Goal: Task Accomplishment & Management: Use online tool/utility

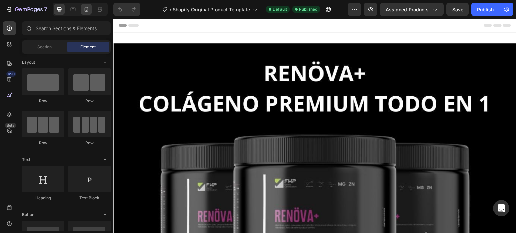
click at [85, 12] on icon at bounding box center [86, 9] width 7 height 7
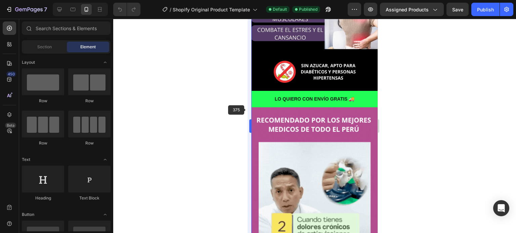
scroll to position [269, 0]
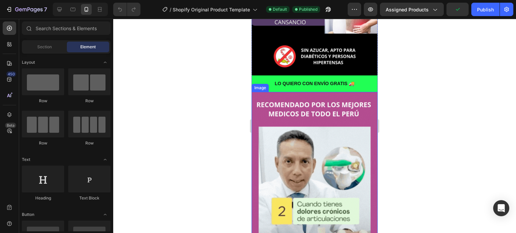
click at [292, 92] on img at bounding box center [314, 204] width 126 height 224
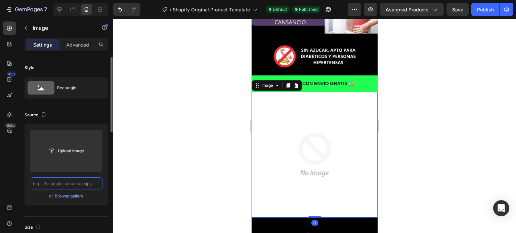
scroll to position [0, 0]
click at [80, 186] on input "text" at bounding box center [66, 184] width 73 height 12
paste input "[URL][DOMAIN_NAME]"
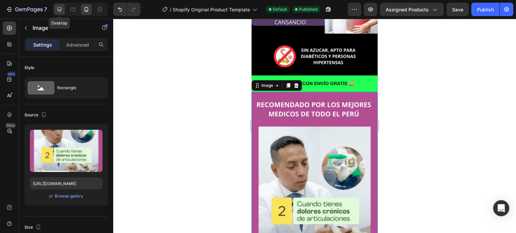
click at [63, 11] on div at bounding box center [59, 9] width 11 height 11
type input "[URL][DOMAIN_NAME]"
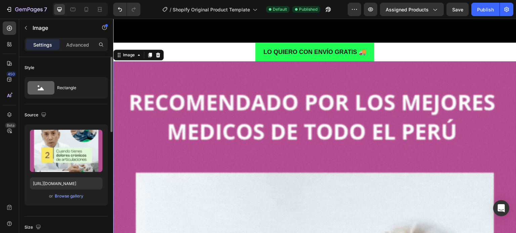
scroll to position [1004, 0]
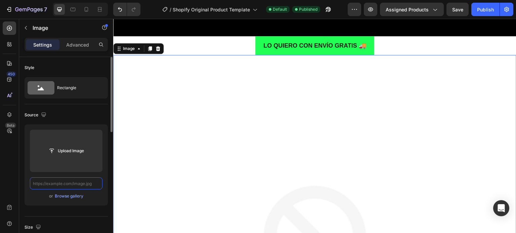
click at [73, 186] on input "text" at bounding box center [66, 184] width 73 height 12
paste input "[URL][DOMAIN_NAME]"
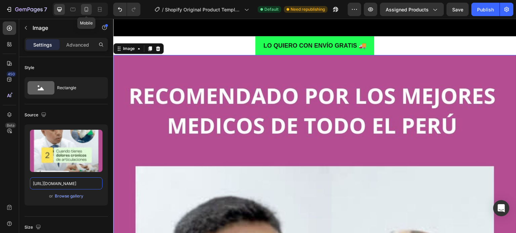
type input "[URL][DOMAIN_NAME]"
click at [90, 9] on div at bounding box center [86, 9] width 11 height 11
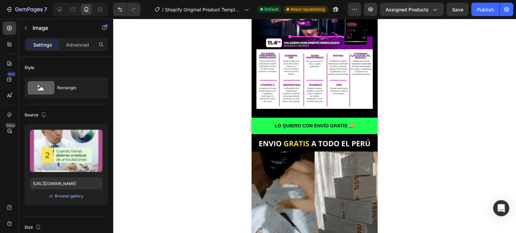
scroll to position [708, 0]
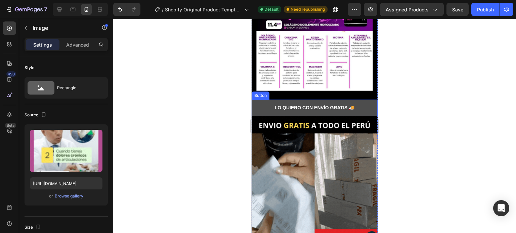
click at [265, 100] on button "LO QUIERO CON ENVÍO GRATIS 🚚" at bounding box center [314, 108] width 126 height 16
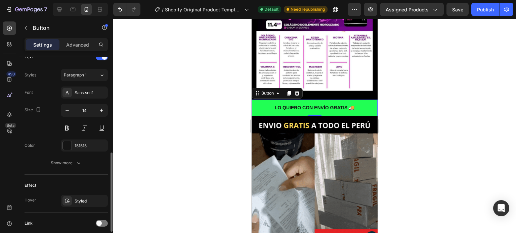
scroll to position [285, 0]
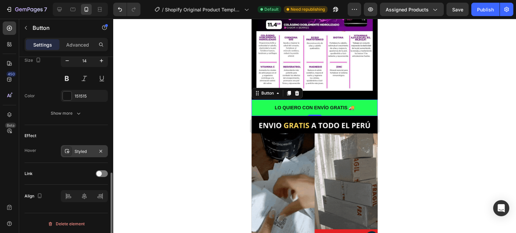
click at [81, 149] on div "Styled" at bounding box center [84, 152] width 19 height 6
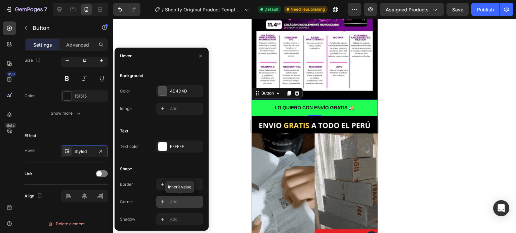
click at [163, 200] on icon at bounding box center [162, 201] width 5 height 5
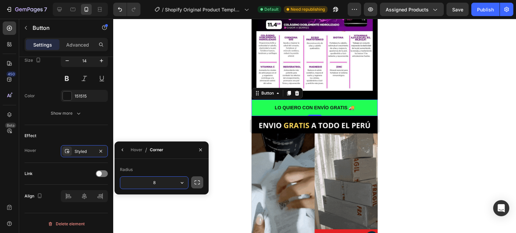
click at [199, 181] on icon "button" at bounding box center [197, 182] width 7 height 7
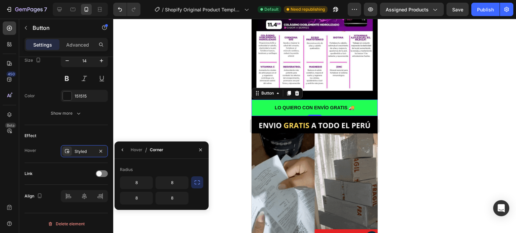
click at [197, 185] on icon "button" at bounding box center [197, 182] width 7 height 7
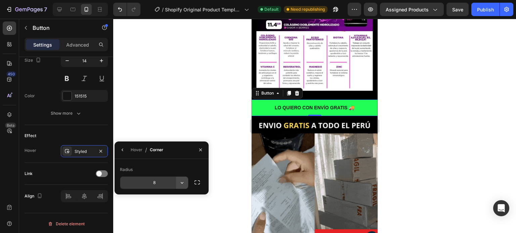
click at [181, 181] on icon "button" at bounding box center [182, 183] width 7 height 7
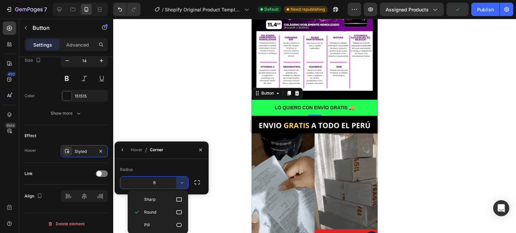
click at [173, 185] on input "8" at bounding box center [154, 183] width 68 height 12
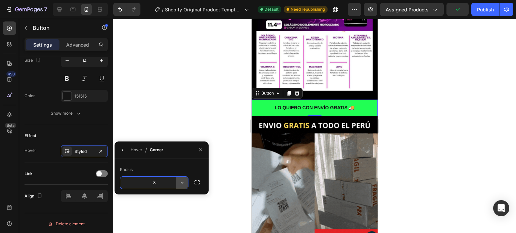
click at [178, 184] on button "button" at bounding box center [182, 183] width 12 height 12
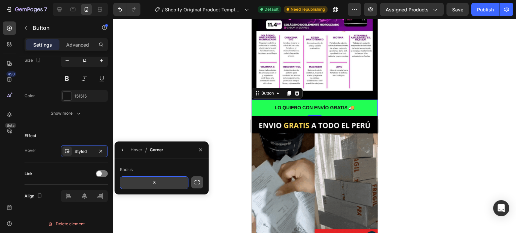
click at [194, 184] on icon "button" at bounding box center [196, 183] width 5 height 4
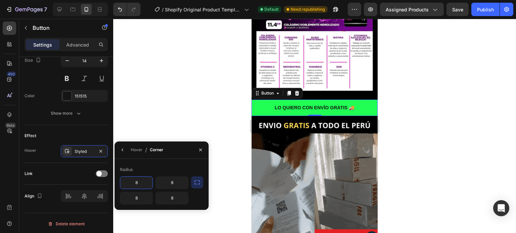
click at [133, 181] on input "8" at bounding box center [136, 183] width 32 height 12
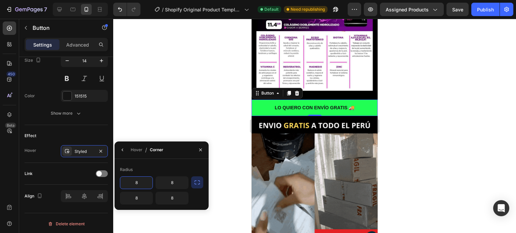
click at [133, 181] on input "8" at bounding box center [136, 183] width 32 height 12
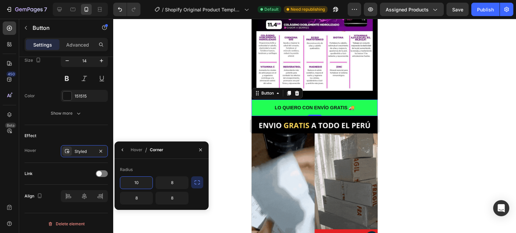
type input "10"
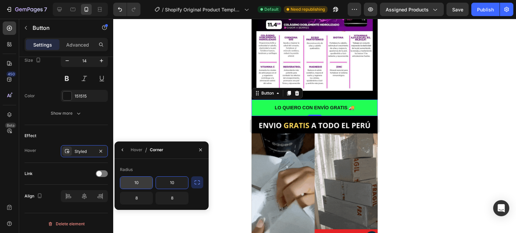
type input "10"
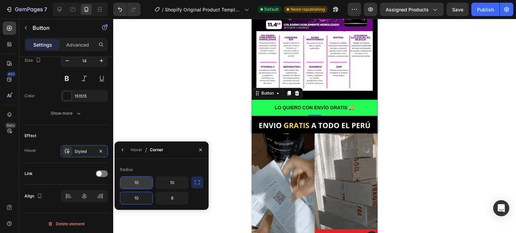
type input "10"
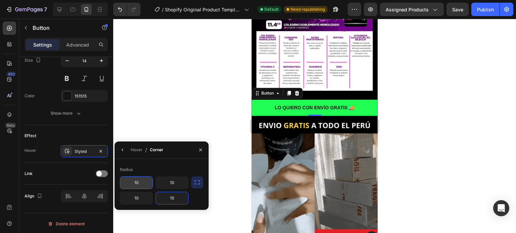
type input "10"
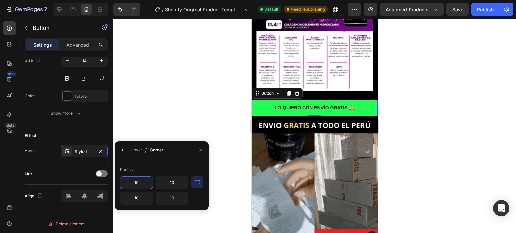
click at [185, 170] on div "Radius" at bounding box center [161, 169] width 83 height 11
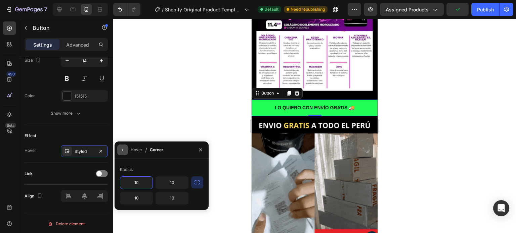
click at [125, 150] on icon "button" at bounding box center [122, 149] width 5 height 5
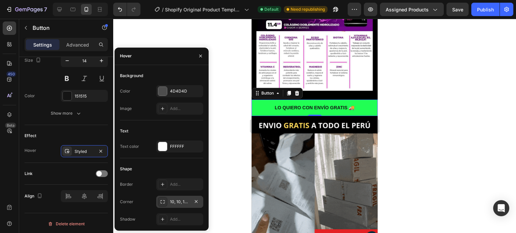
click at [238, 125] on div at bounding box center [314, 126] width 402 height 214
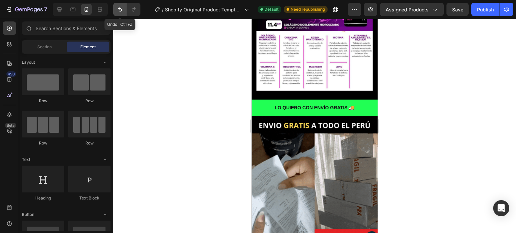
click at [124, 12] on button "Undo/Redo" at bounding box center [119, 9] width 13 height 13
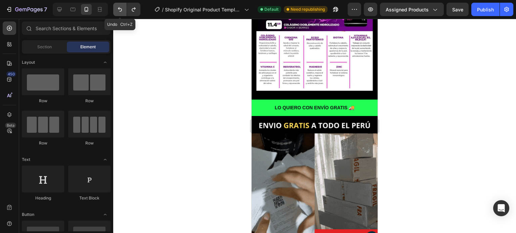
click at [125, 13] on button "Undo/Redo" at bounding box center [119, 9] width 13 height 13
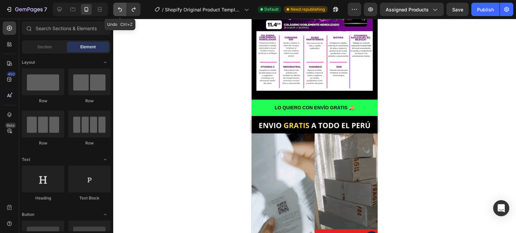
click at [118, 9] on icon "Undo/Redo" at bounding box center [119, 9] width 7 height 7
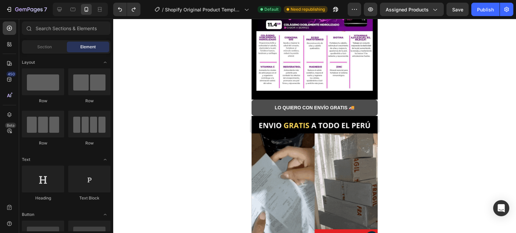
click at [253, 100] on button "LO QUIERO CON ENVÍO GRATIS 🚚" at bounding box center [314, 108] width 126 height 16
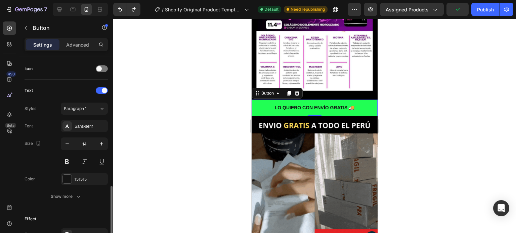
scroll to position [269, 0]
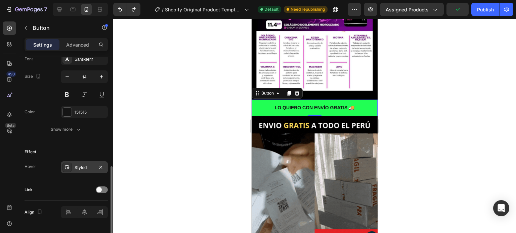
click at [85, 162] on div "Styled" at bounding box center [84, 167] width 47 height 12
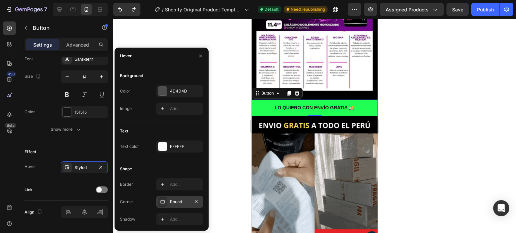
click at [183, 202] on div "Round" at bounding box center [179, 202] width 19 height 6
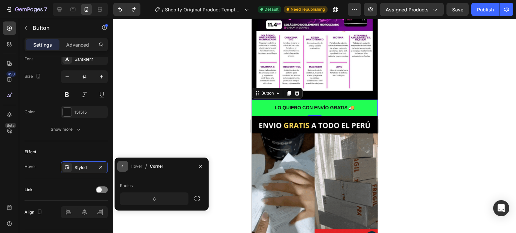
click at [128, 165] on button "button" at bounding box center [122, 166] width 11 height 11
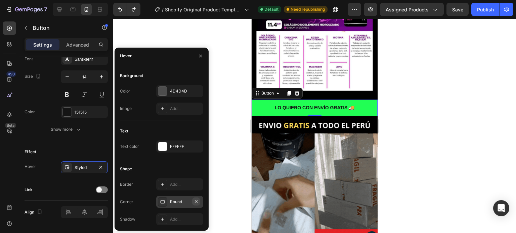
click at [197, 200] on icon "button" at bounding box center [195, 201] width 5 height 5
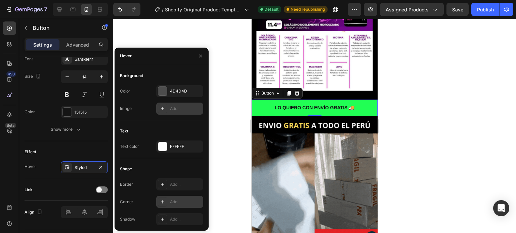
click at [185, 111] on div "Add..." at bounding box center [186, 109] width 32 height 6
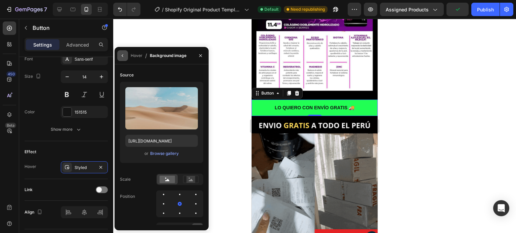
click at [123, 56] on icon "button" at bounding box center [122, 55] width 5 height 5
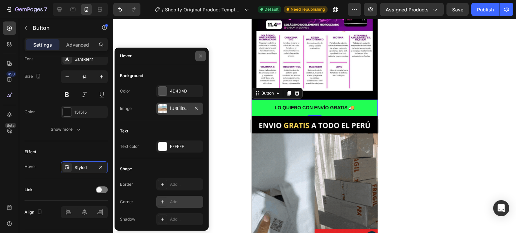
click at [202, 58] on icon "button" at bounding box center [200, 55] width 5 height 5
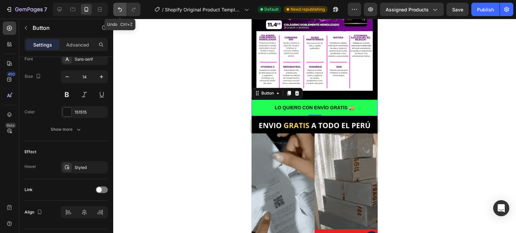
click at [122, 12] on icon "Undo/Redo" at bounding box center [119, 9] width 7 height 7
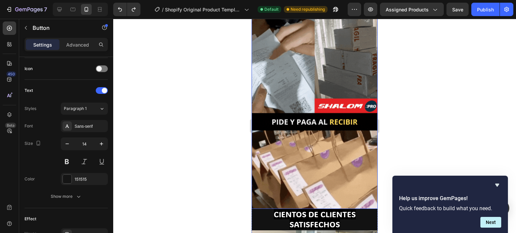
scroll to position [843, 0]
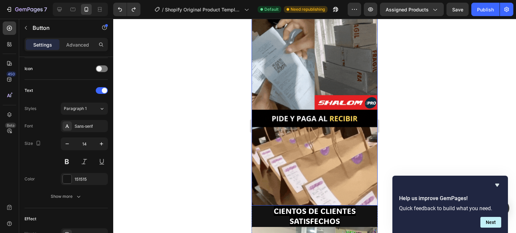
click at [308, 145] on img at bounding box center [314, 94] width 126 height 224
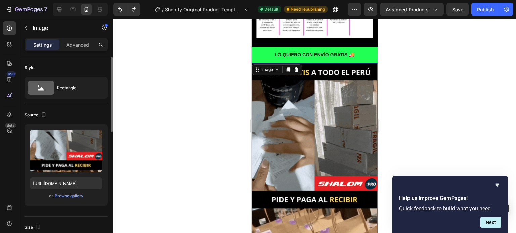
scroll to position [742, 0]
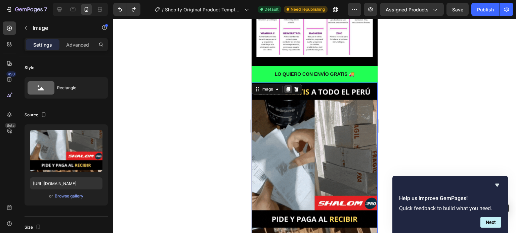
click at [287, 87] on icon at bounding box center [288, 89] width 4 height 5
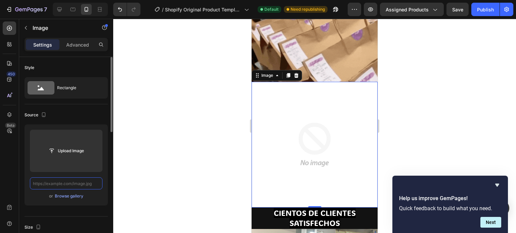
scroll to position [0, 0]
paste input "[URL][DOMAIN_NAME]"
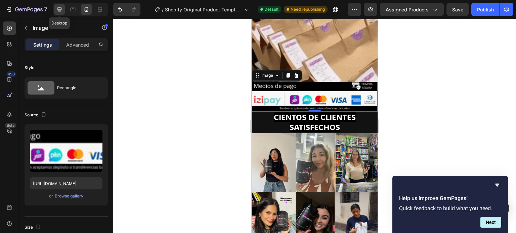
click at [57, 10] on icon at bounding box center [59, 9] width 7 height 7
type input "[URL][DOMAIN_NAME]"
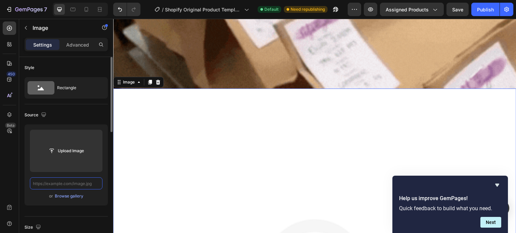
scroll to position [3144, 0]
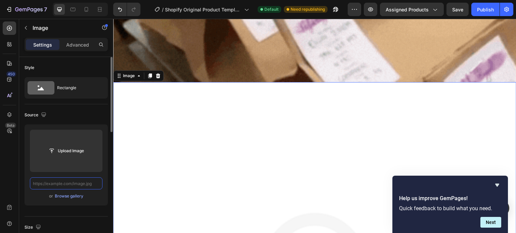
paste input "[URL][DOMAIN_NAME]"
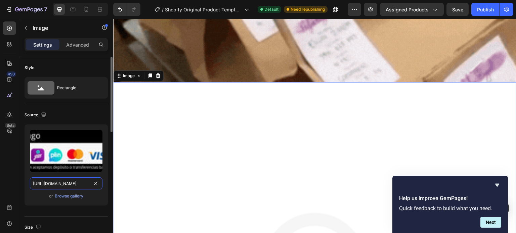
scroll to position [0, 116]
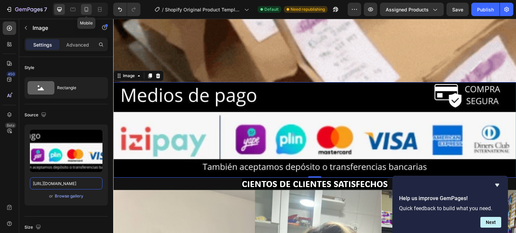
type input "[URL][DOMAIN_NAME]"
click at [85, 9] on icon at bounding box center [87, 9] width 4 height 5
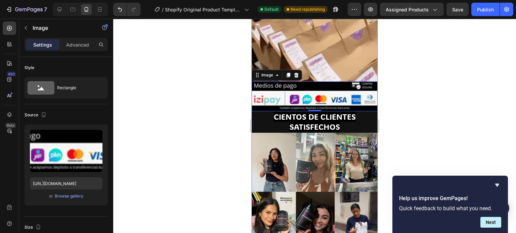
scroll to position [966, 0]
click at [411, 92] on div at bounding box center [314, 126] width 402 height 214
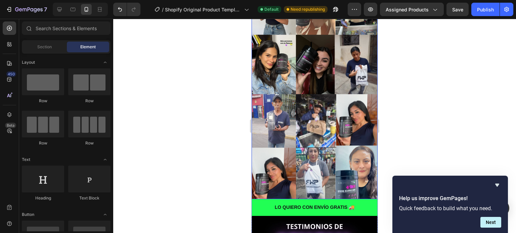
scroll to position [1134, 0]
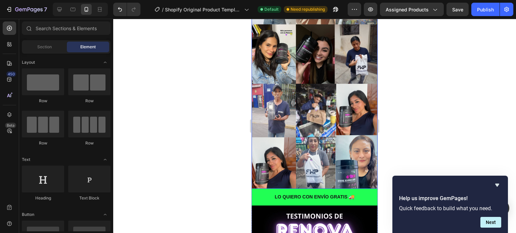
click at [324, 110] on img at bounding box center [314, 77] width 126 height 224
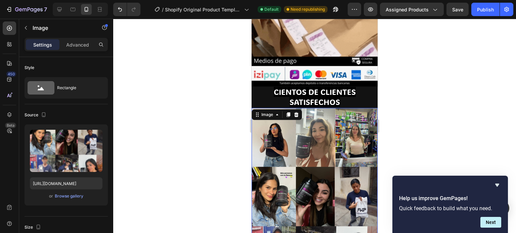
scroll to position [966, 0]
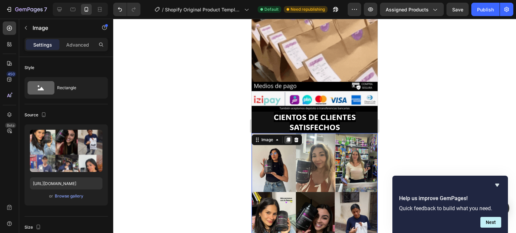
click at [287, 138] on icon at bounding box center [288, 140] width 4 height 5
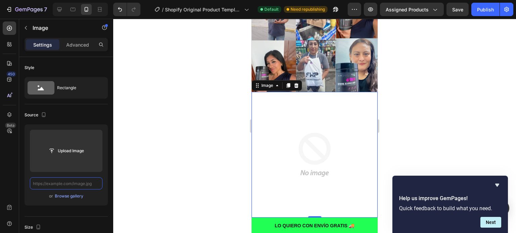
scroll to position [0, 0]
paste input "[URL][DOMAIN_NAME]"
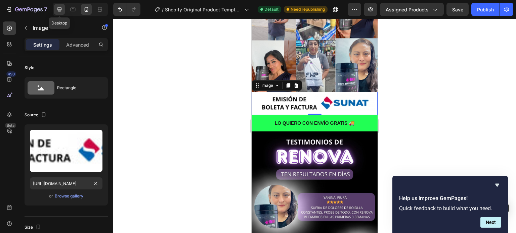
click at [56, 8] on icon at bounding box center [59, 9] width 7 height 7
type input "[URL][DOMAIN_NAME]"
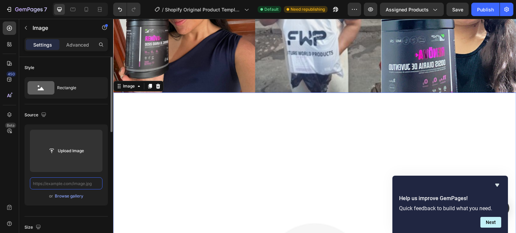
scroll to position [3958, 0]
paste input "[URL][DOMAIN_NAME]"
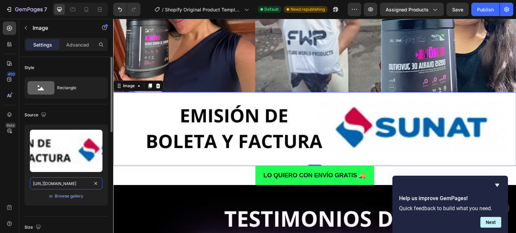
scroll to position [0, 118]
type input "[URL][DOMAIN_NAME]"
click at [83, 10] on icon at bounding box center [86, 9] width 7 height 7
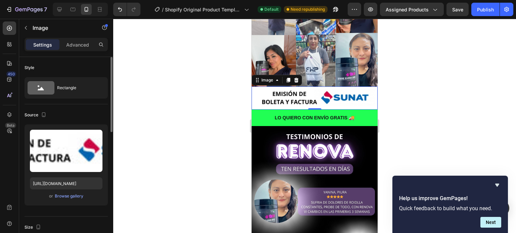
scroll to position [1231, 0]
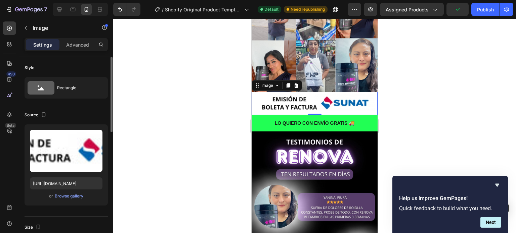
click at [479, 123] on div at bounding box center [314, 126] width 402 height 214
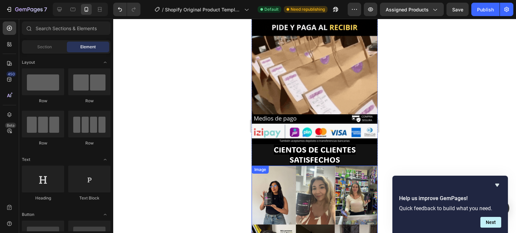
scroll to position [896, 0]
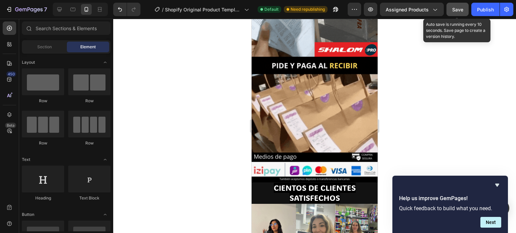
click at [454, 13] on button "Save" at bounding box center [457, 9] width 22 height 13
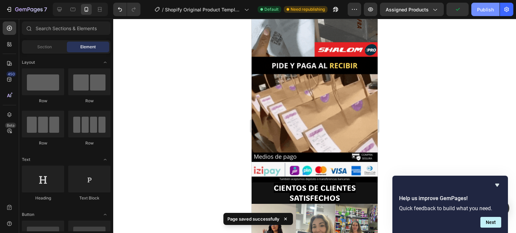
click at [482, 12] on div "Publish" at bounding box center [485, 9] width 17 height 7
